Goal: Task Accomplishment & Management: Complete application form

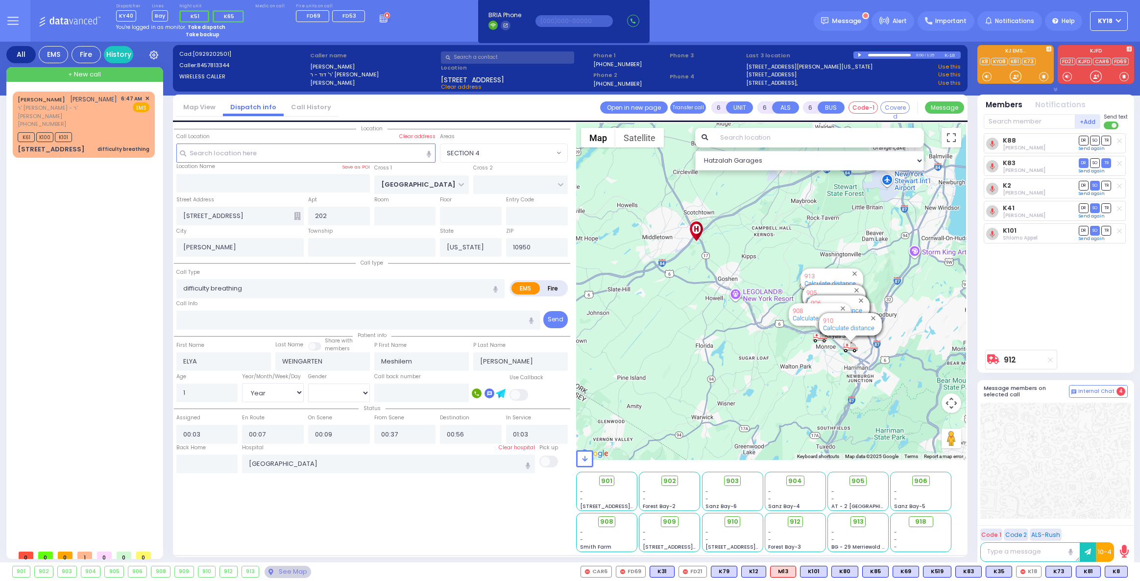
select select "SECTION 4"
select select "Year"
select select "[DEMOGRAPHIC_DATA]"
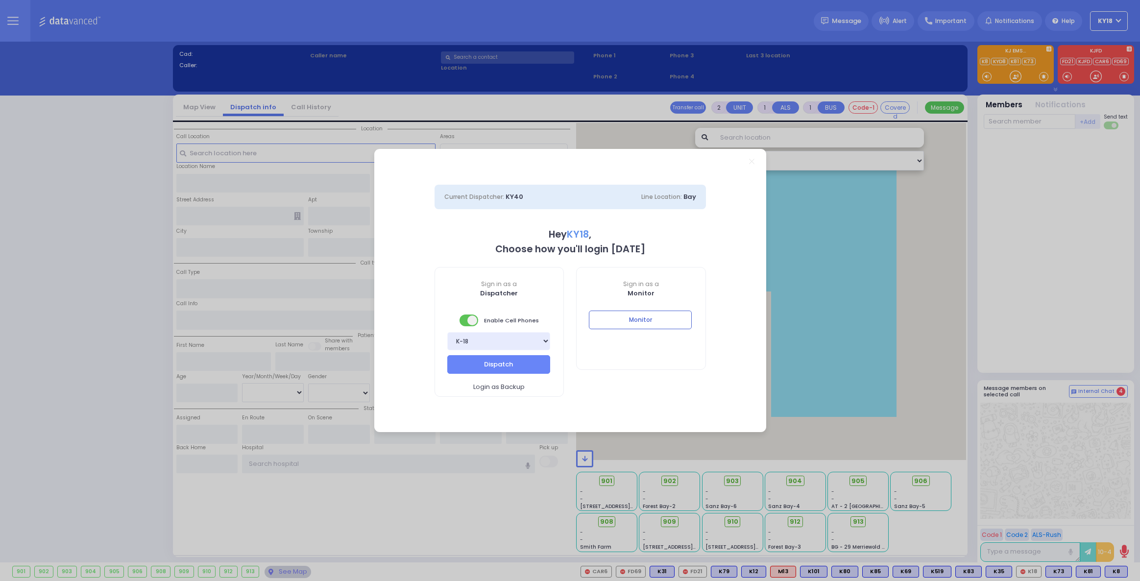
select select "4"
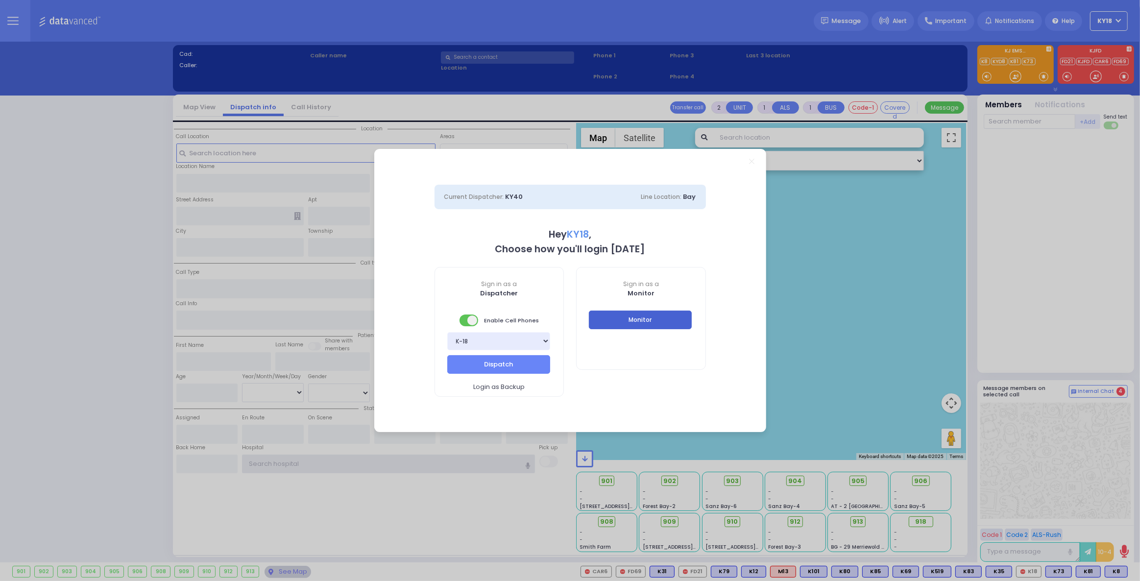
type input "ky18"
click at [632, 325] on button "Monitor" at bounding box center [640, 320] width 103 height 19
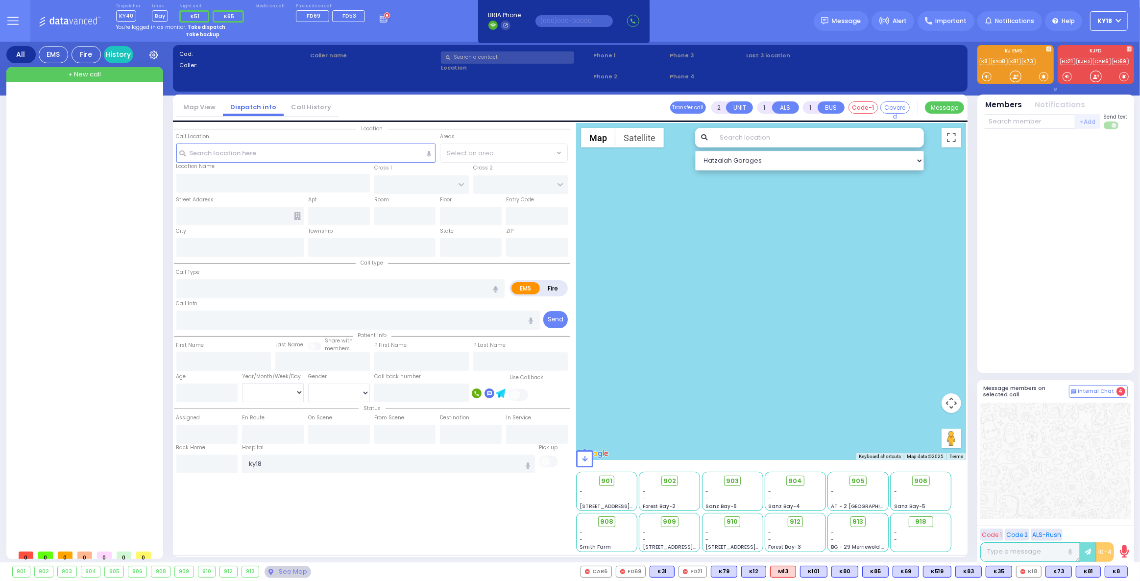
select select
radio input "true"
type input "[PERSON_NAME]"
type input "WEINSTOCK"
select select
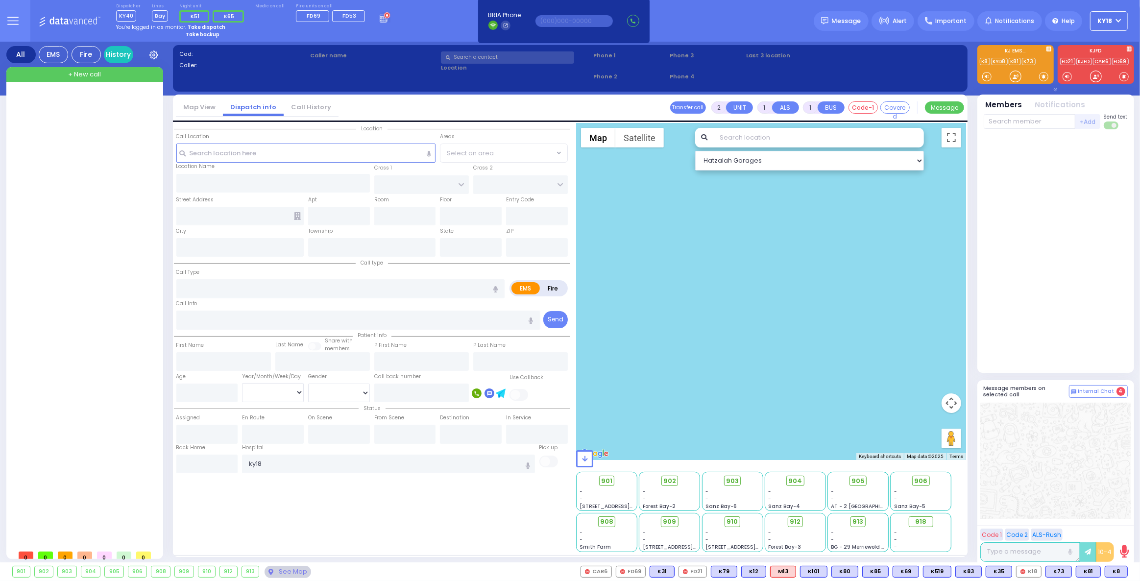
type input "03:48"
select select
radio input "true"
select select
type input "YOEL KLEIN BLVD"
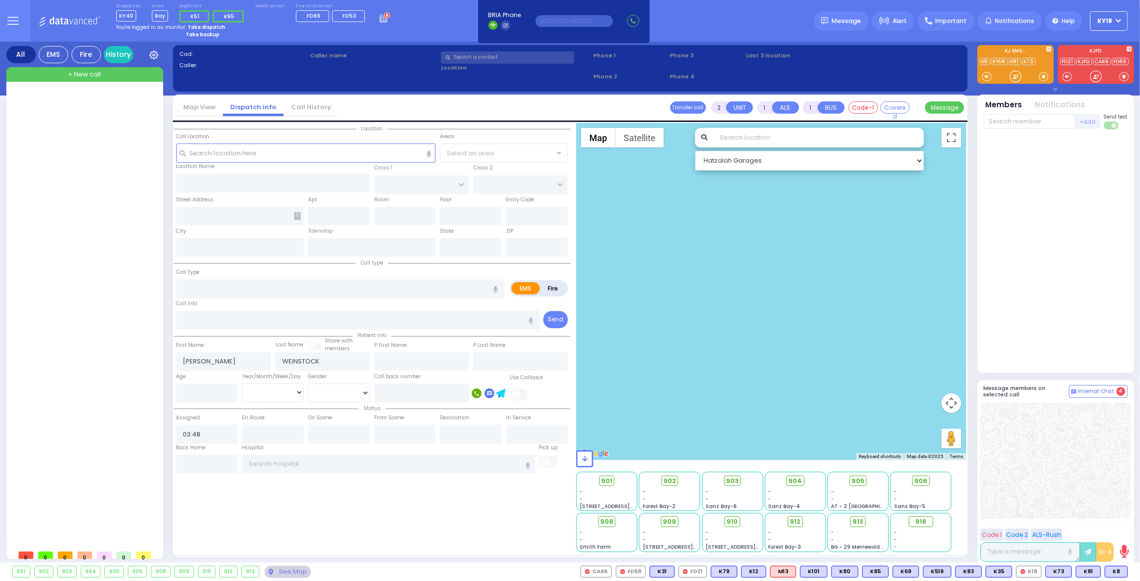
type input "MERON DR"
type input "[STREET_ADDRESS]"
type input "413"
type input "[PERSON_NAME]"
type input "[US_STATE]"
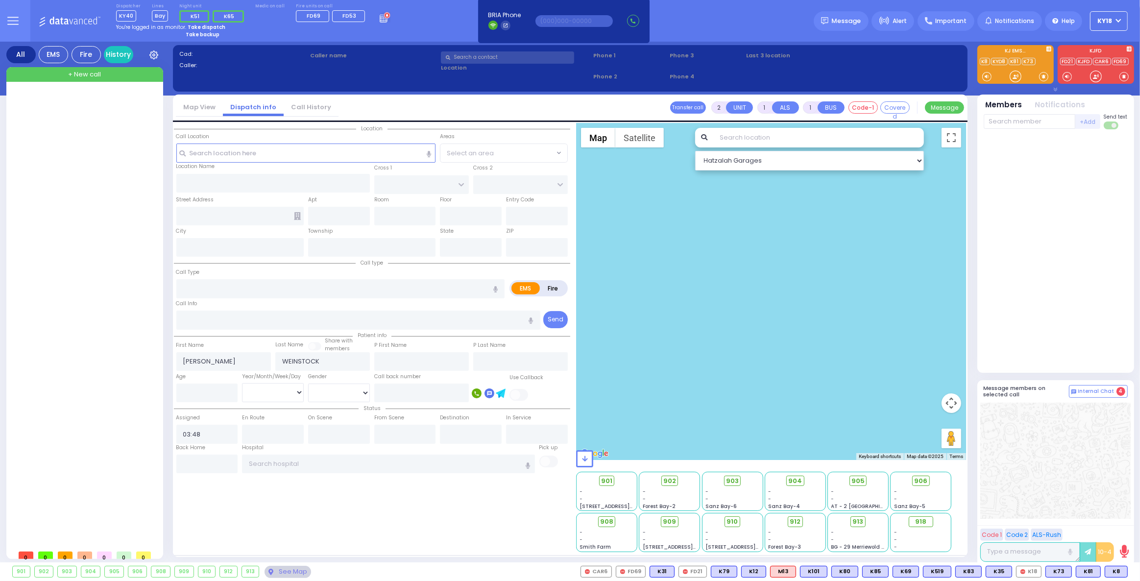
type input "10950"
radio input "true"
select select
type input "not"
radio input "true"
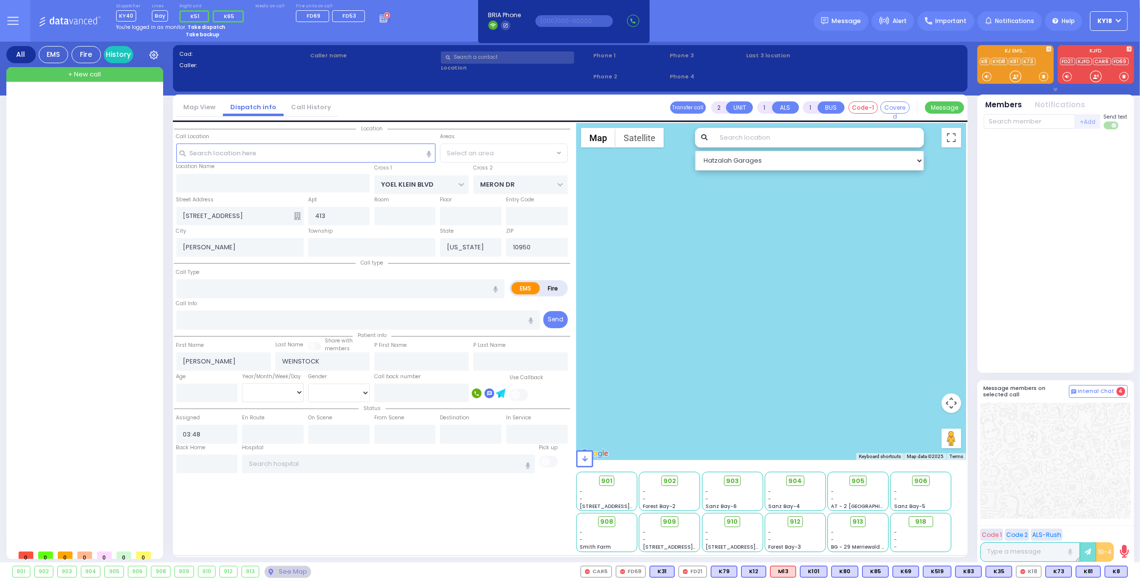
select select
type input "1"
type input "0"
type input "Pt not feeling well"
radio input "true"
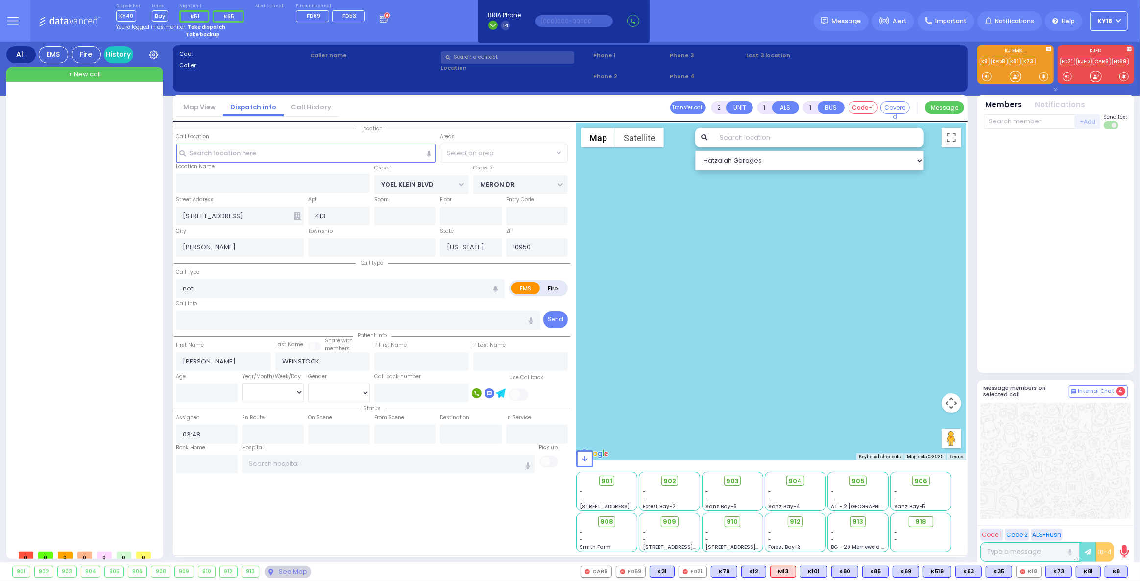
select select
radio input "true"
select select
type input "03:48"
radio input "true"
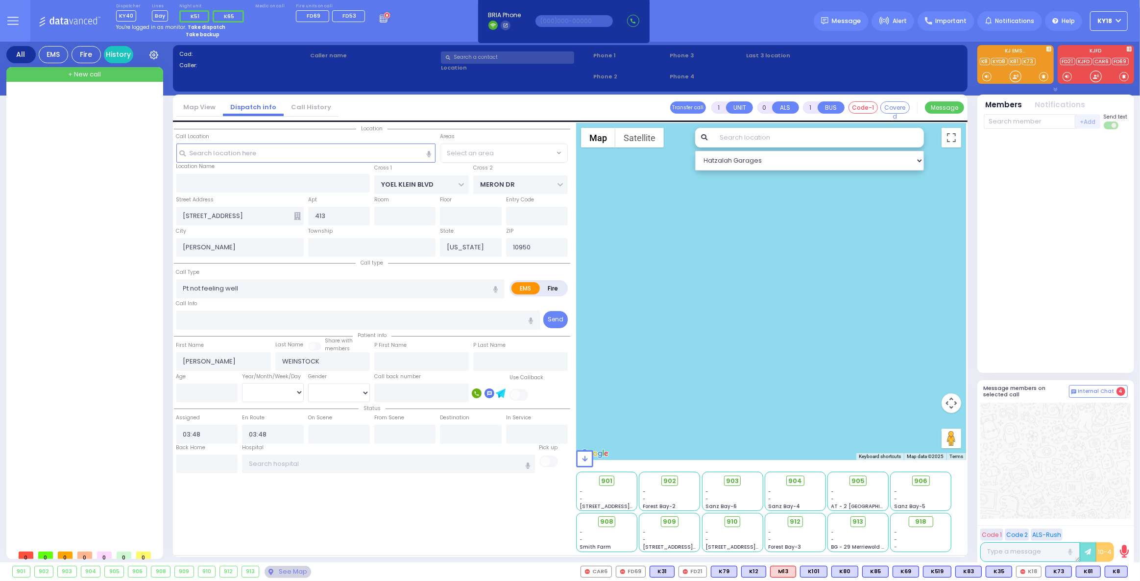
select select
select select "SECTION 6"
select select "Hatzalah Garages"
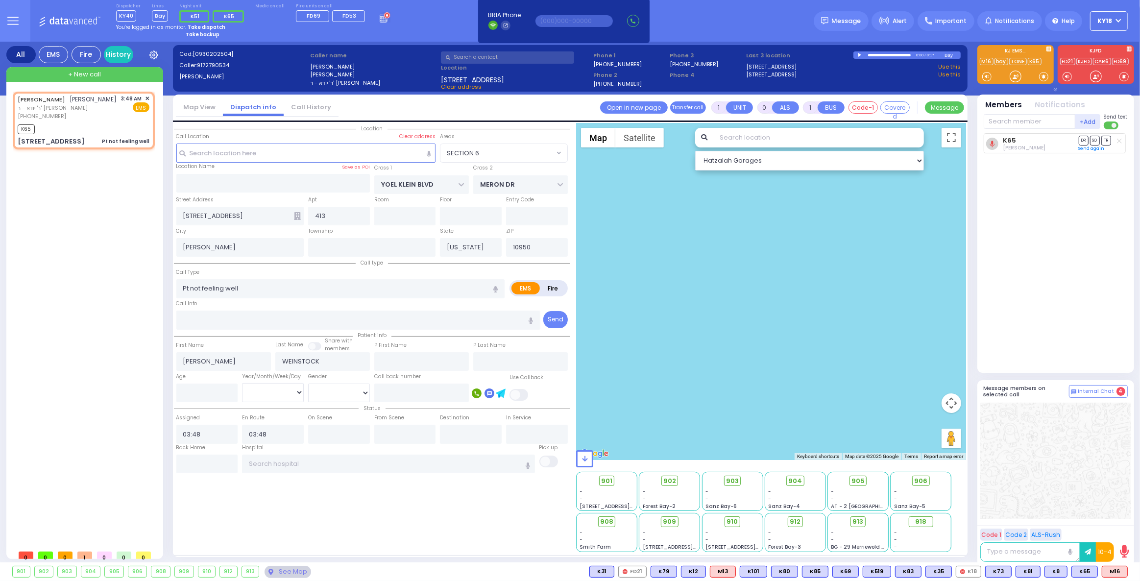
select select
radio input "true"
select select
select select "SECTION 6"
select select "Hatzalah Garages"
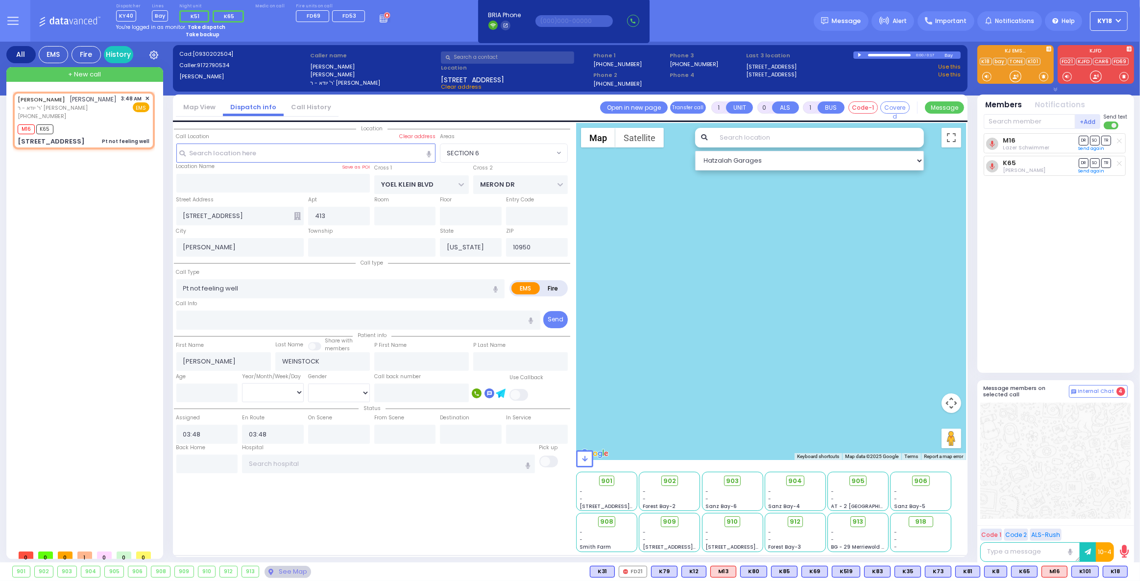
select select
radio input "true"
select select
select select "SECTION 6"
select select "Hatzalah Garages"
